Goal: Task Accomplishment & Management: Manage account settings

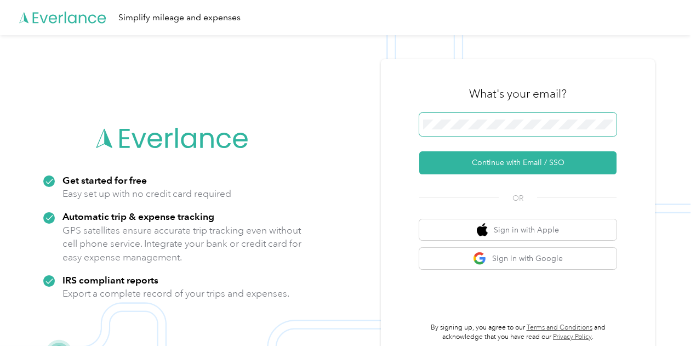
click at [528, 116] on span at bounding box center [517, 124] width 197 height 23
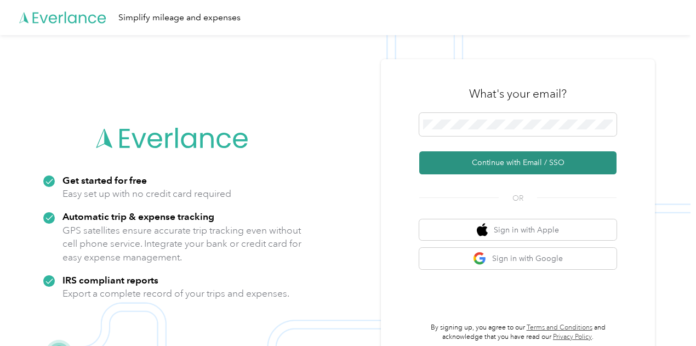
click at [491, 167] on button "Continue with Email / SSO" at bounding box center [517, 162] width 197 height 23
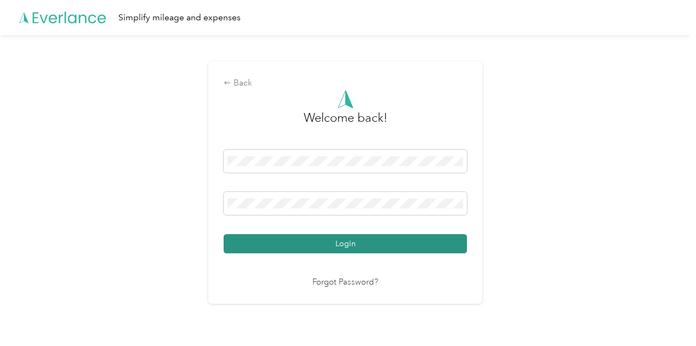
click at [392, 245] on button "Login" at bounding box center [345, 243] width 243 height 19
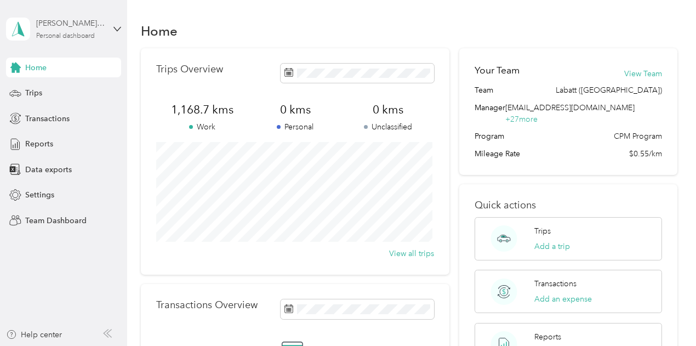
click at [70, 34] on div "Personal dashboard" at bounding box center [65, 36] width 59 height 7
click at [73, 90] on div "Team dashboard" at bounding box center [45, 90] width 59 height 12
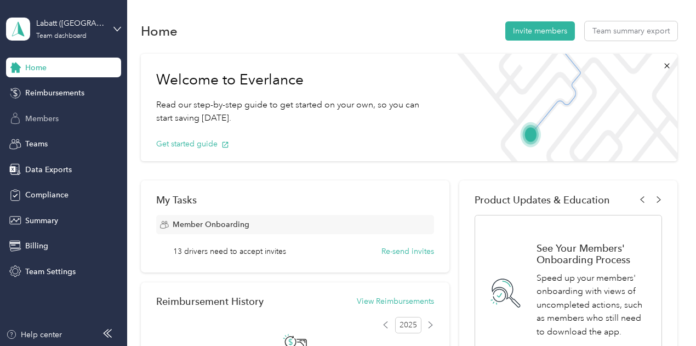
click at [66, 118] on div "Members" at bounding box center [63, 119] width 115 height 20
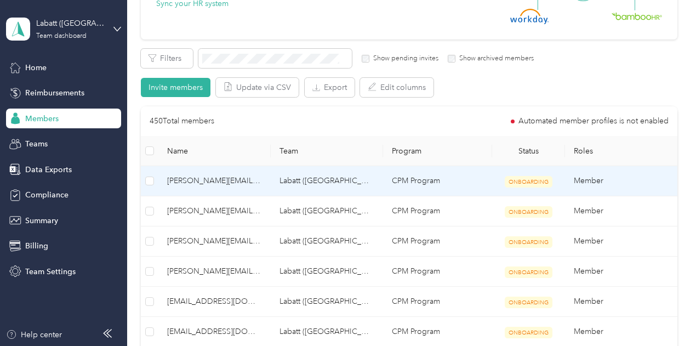
scroll to position [165, 0]
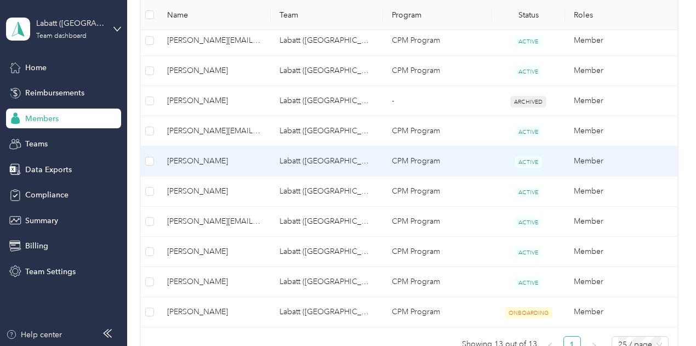
scroll to position [387, 0]
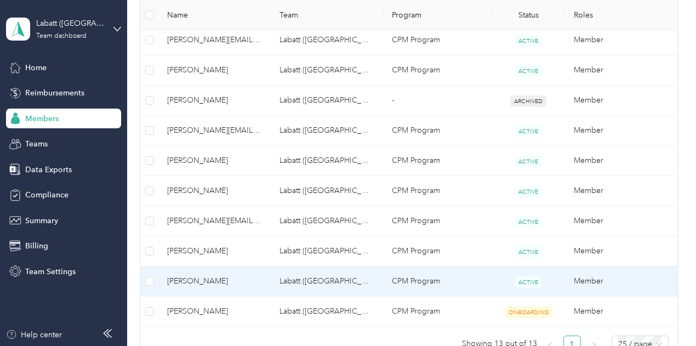
click at [216, 286] on td "[PERSON_NAME]" at bounding box center [214, 281] width 112 height 30
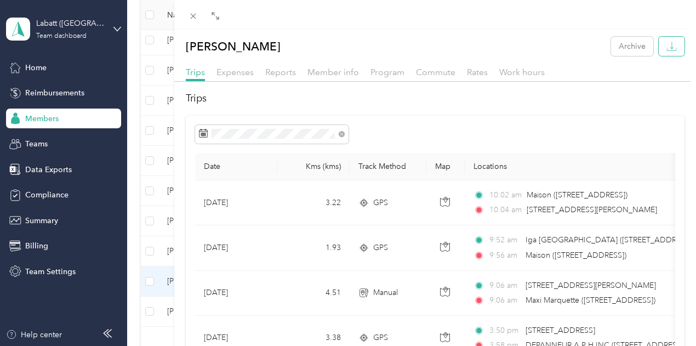
click at [666, 49] on icon "button" at bounding box center [671, 46] width 10 height 10
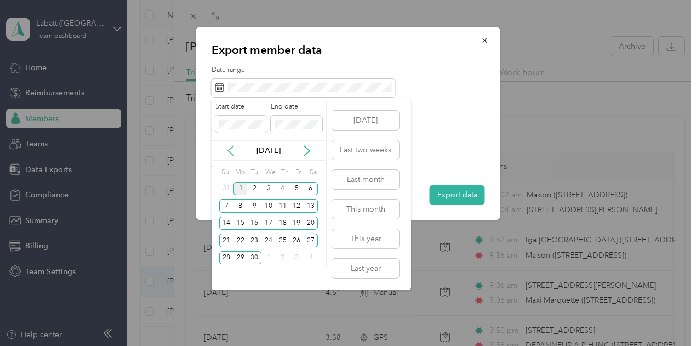
click at [233, 147] on icon at bounding box center [230, 150] width 11 height 11
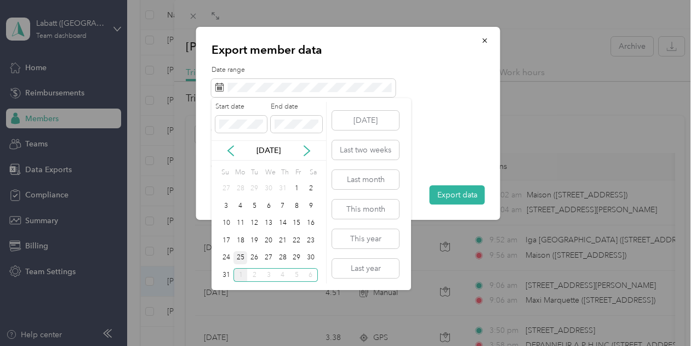
click at [236, 255] on div "25" at bounding box center [240, 258] width 14 height 14
click at [298, 258] on div "29" at bounding box center [297, 258] width 14 height 14
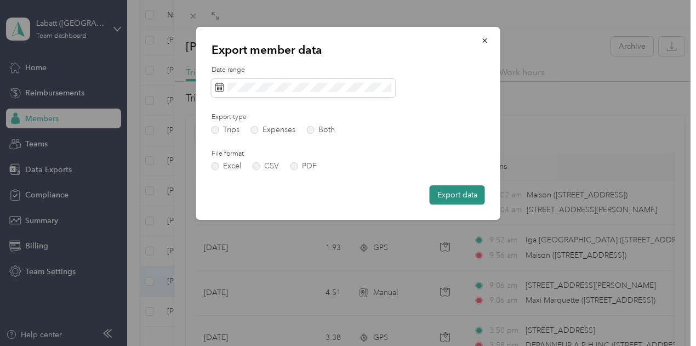
click at [455, 195] on button "Export data" at bounding box center [457, 194] width 55 height 19
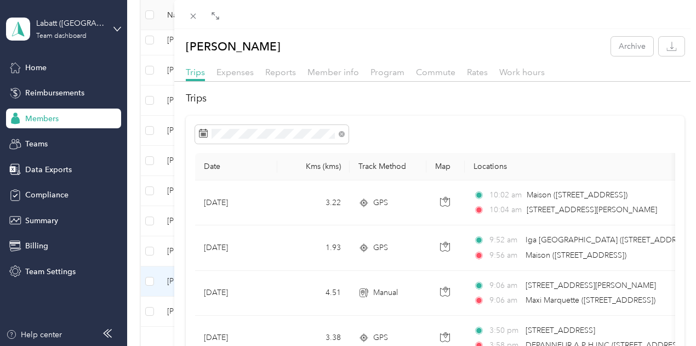
click at [318, 116] on div "[PERSON_NAME] Archive Trips Expenses Reports Member info Program Commute Rates …" at bounding box center [348, 173] width 696 height 346
